Goal: Communication & Community: Share content

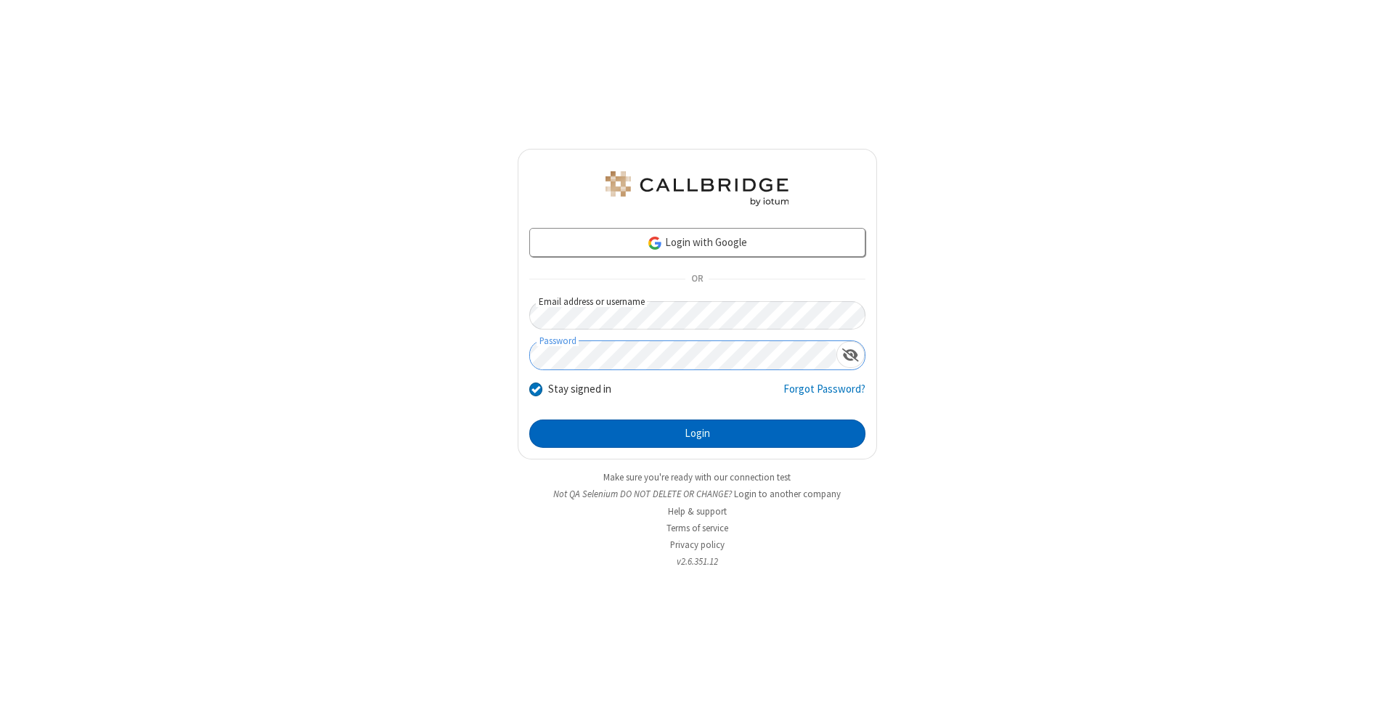
click at [697, 434] on button "Login" at bounding box center [697, 434] width 336 height 29
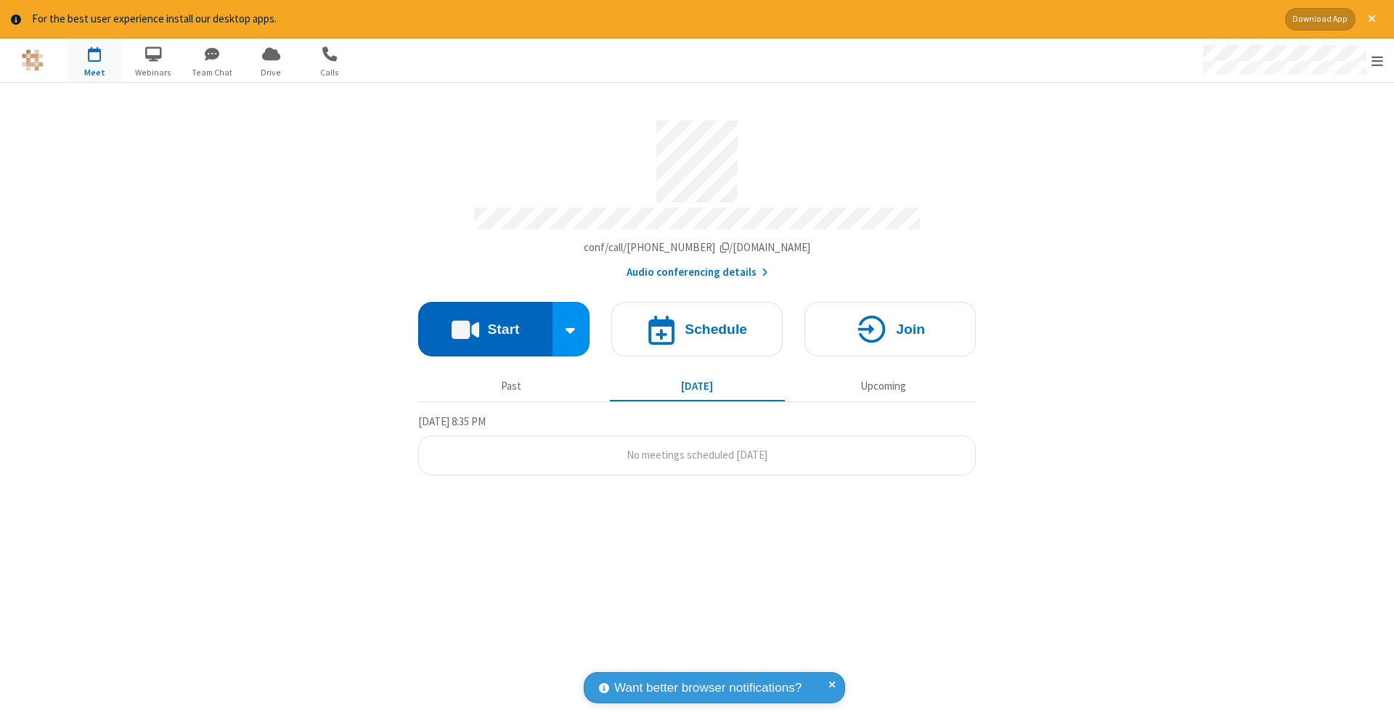
click at [485, 322] on button "Start" at bounding box center [485, 329] width 134 height 54
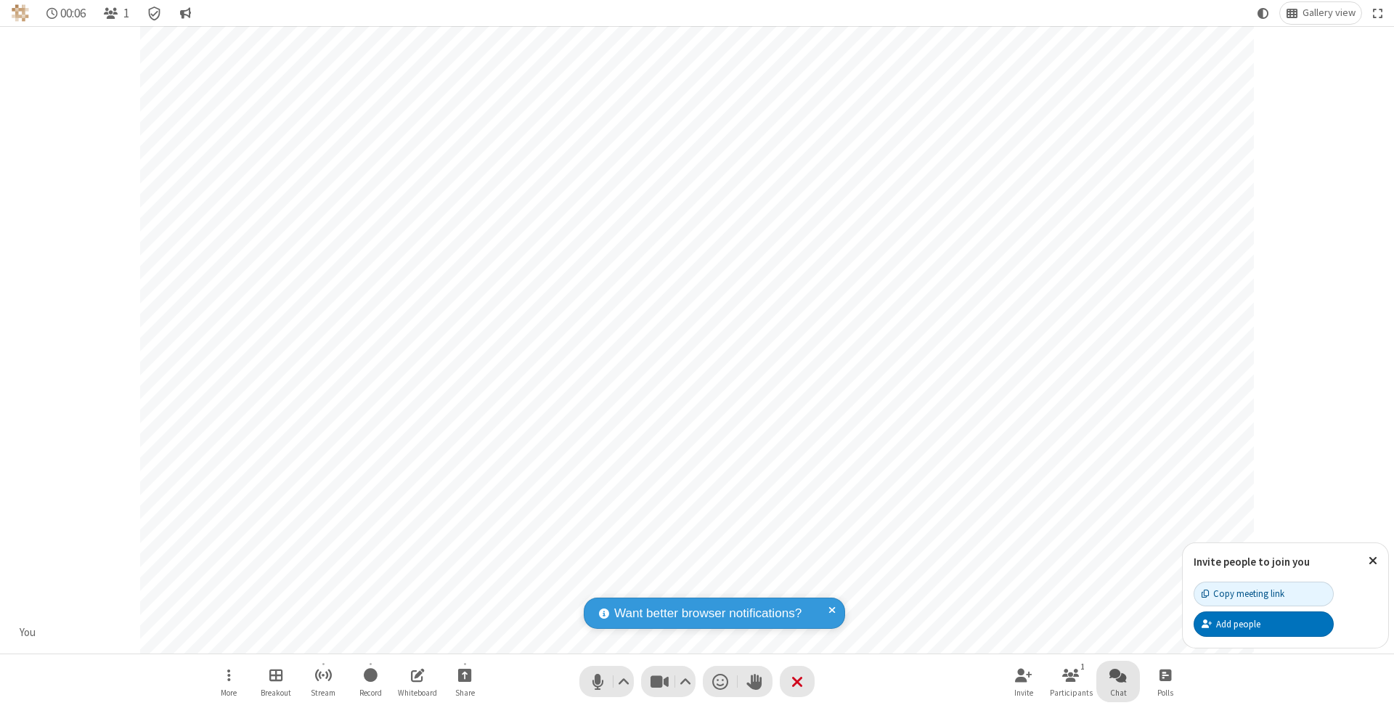
click at [1118, 675] on span "Open chat" at bounding box center [1118, 675] width 17 height 18
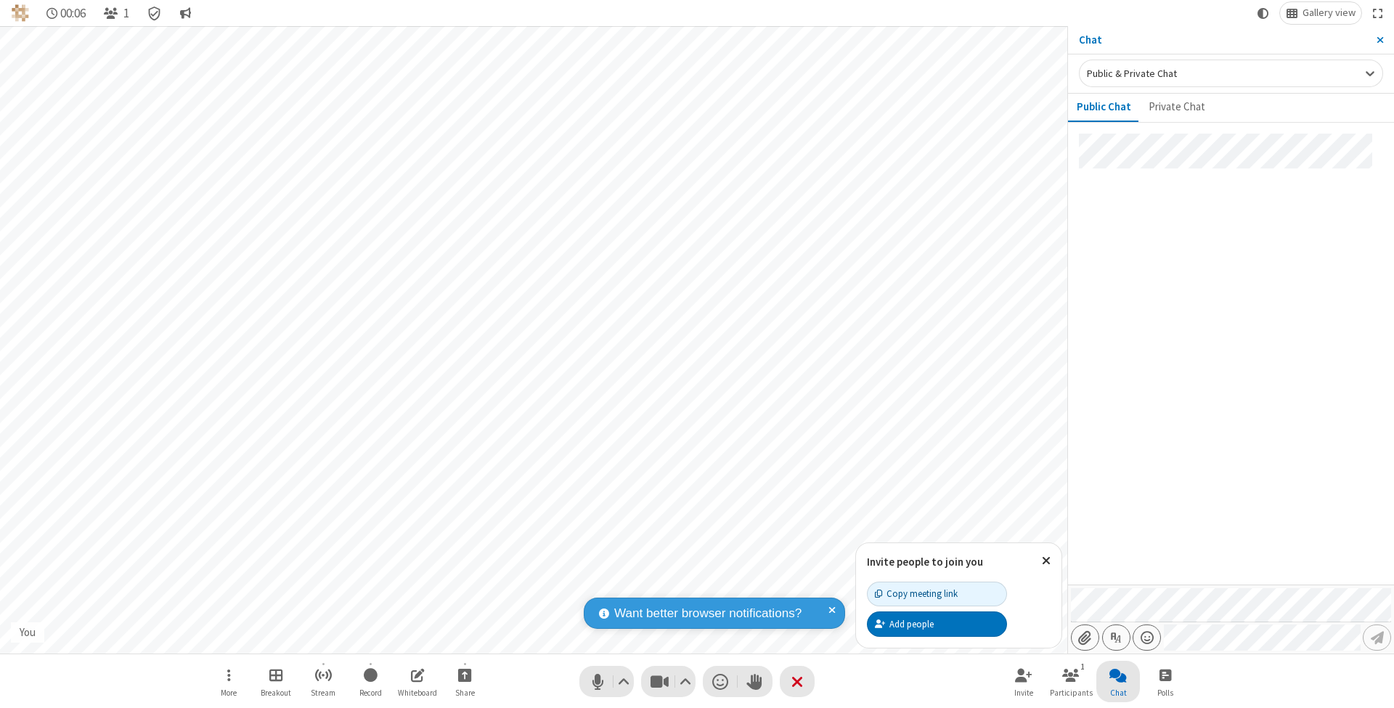
type input "C:\fakepath\doc_test.docx"
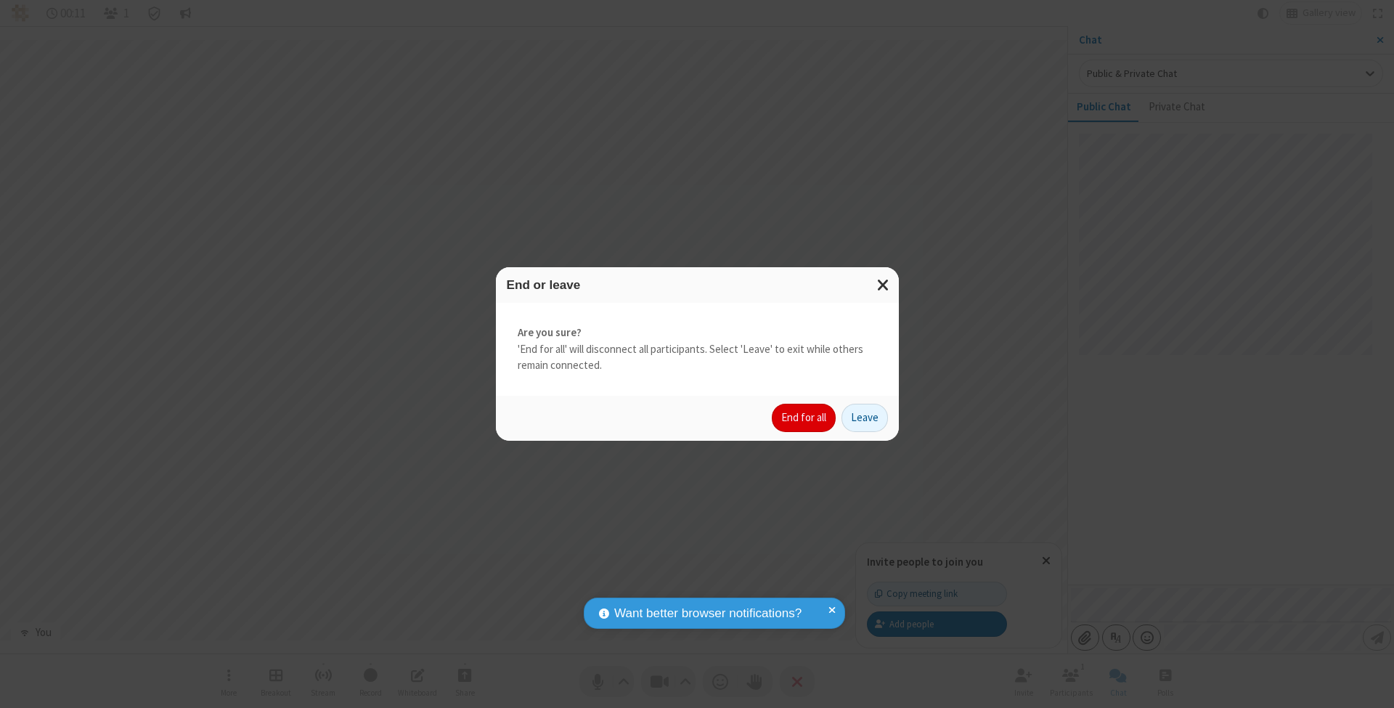
click at [805, 417] on button "End for all" at bounding box center [804, 418] width 64 height 29
